Goal: Transaction & Acquisition: Download file/media

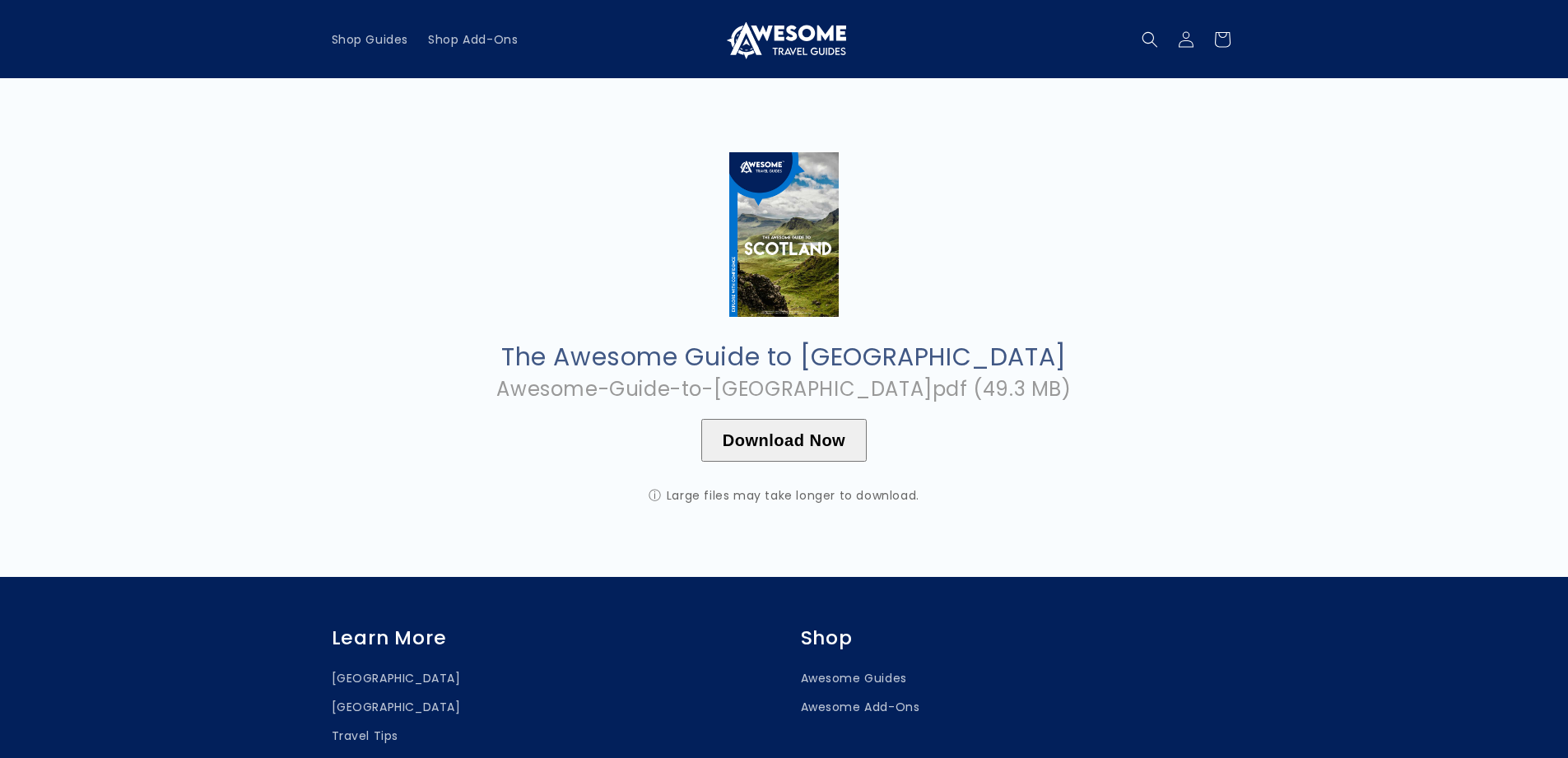
click at [764, 438] on button "Download Now" at bounding box center [783, 440] width 166 height 43
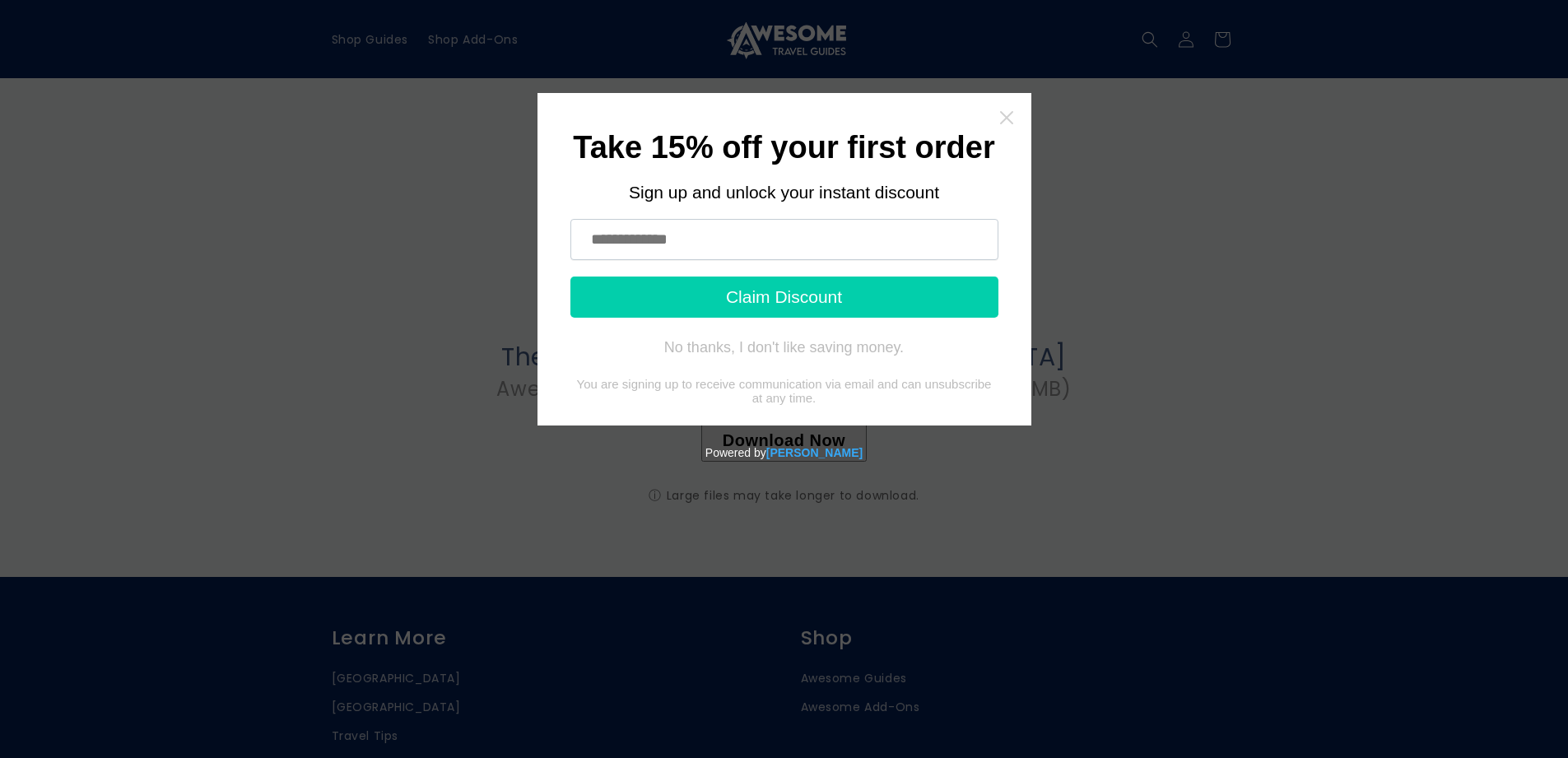
click at [1004, 114] on icon "Close widget" at bounding box center [1005, 117] width 16 height 16
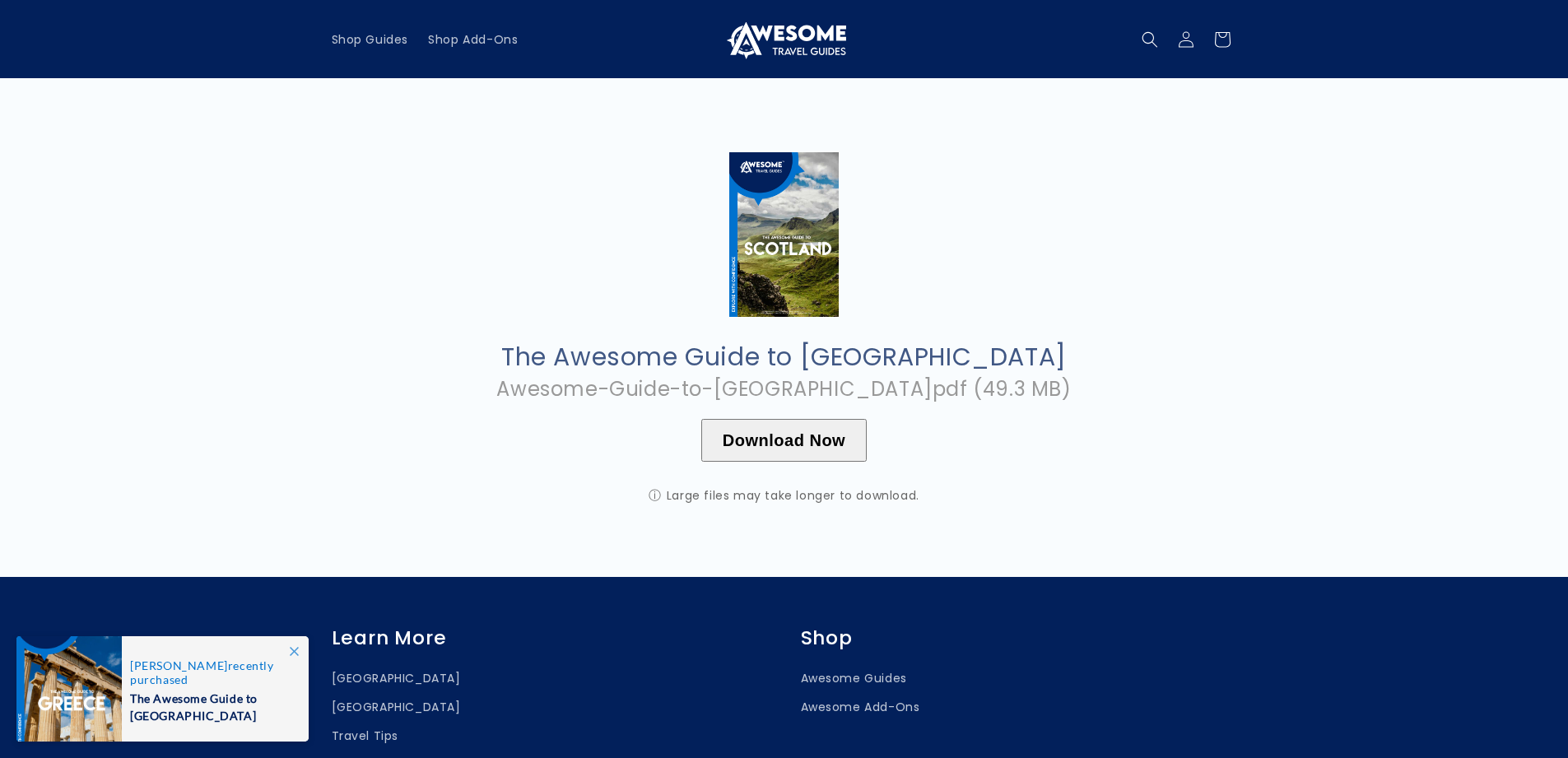
click at [770, 438] on button "Download Now" at bounding box center [783, 440] width 166 height 43
